Goal: Task Accomplishment & Management: Use online tool/utility

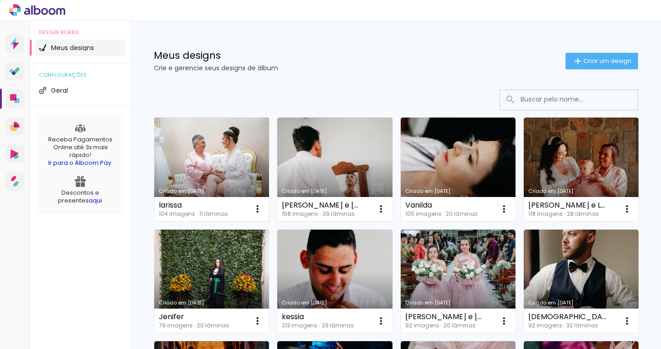
click at [201, 168] on link "Criado em [DATE]" at bounding box center [211, 169] width 115 height 104
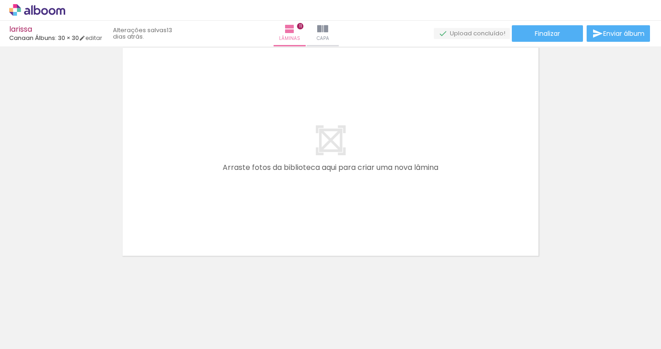
scroll to position [2649, 0]
